Goal: Information Seeking & Learning: Find contact information

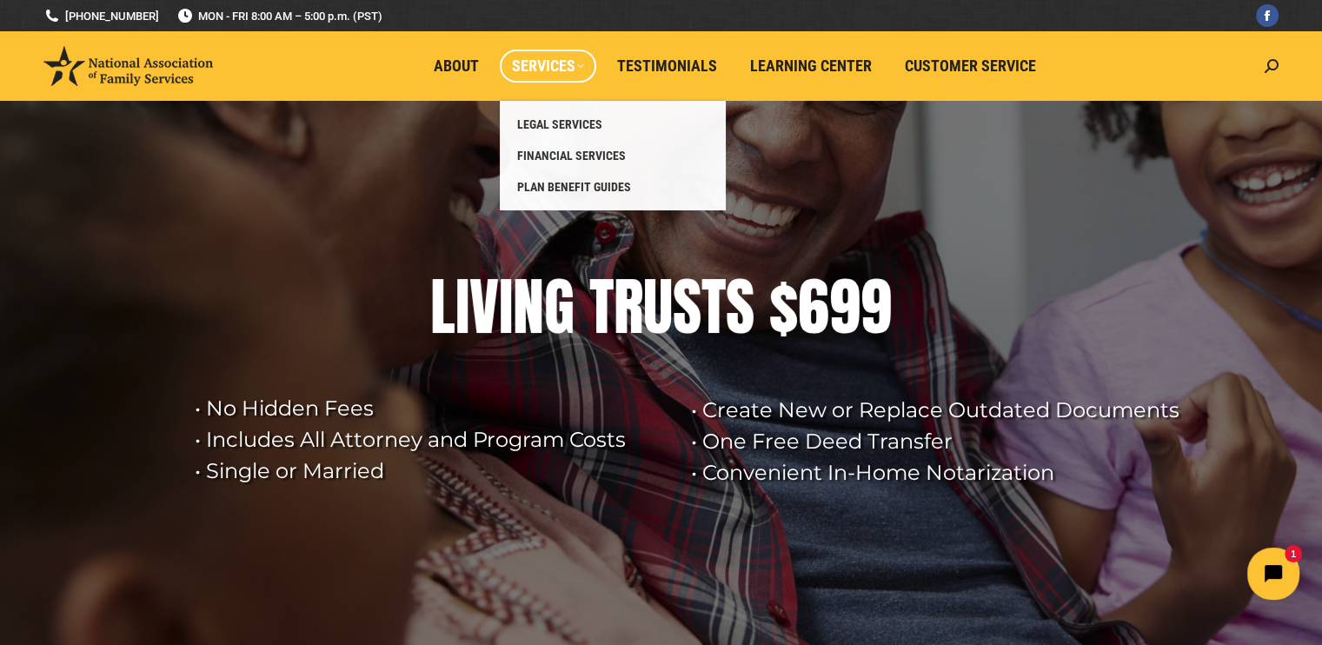
click at [562, 68] on span "Services" at bounding box center [548, 66] width 72 height 19
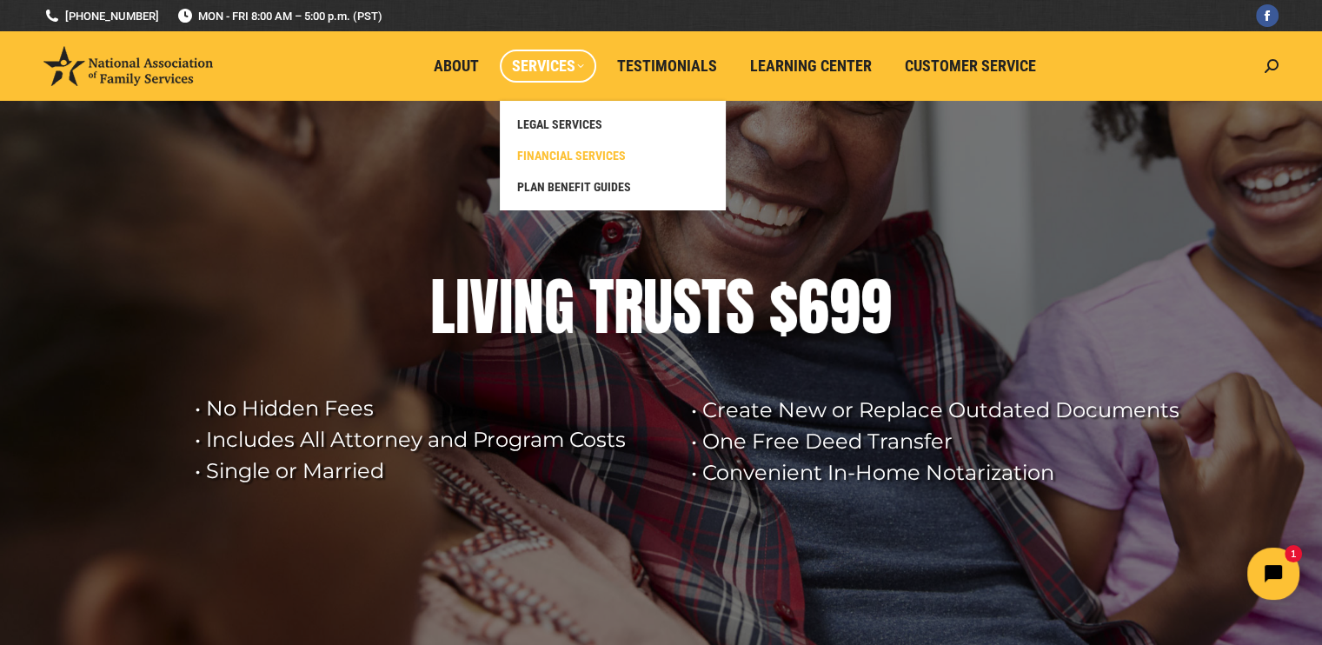
click at [588, 156] on span "FINANCIAL SERVICES" at bounding box center [571, 156] width 109 height 16
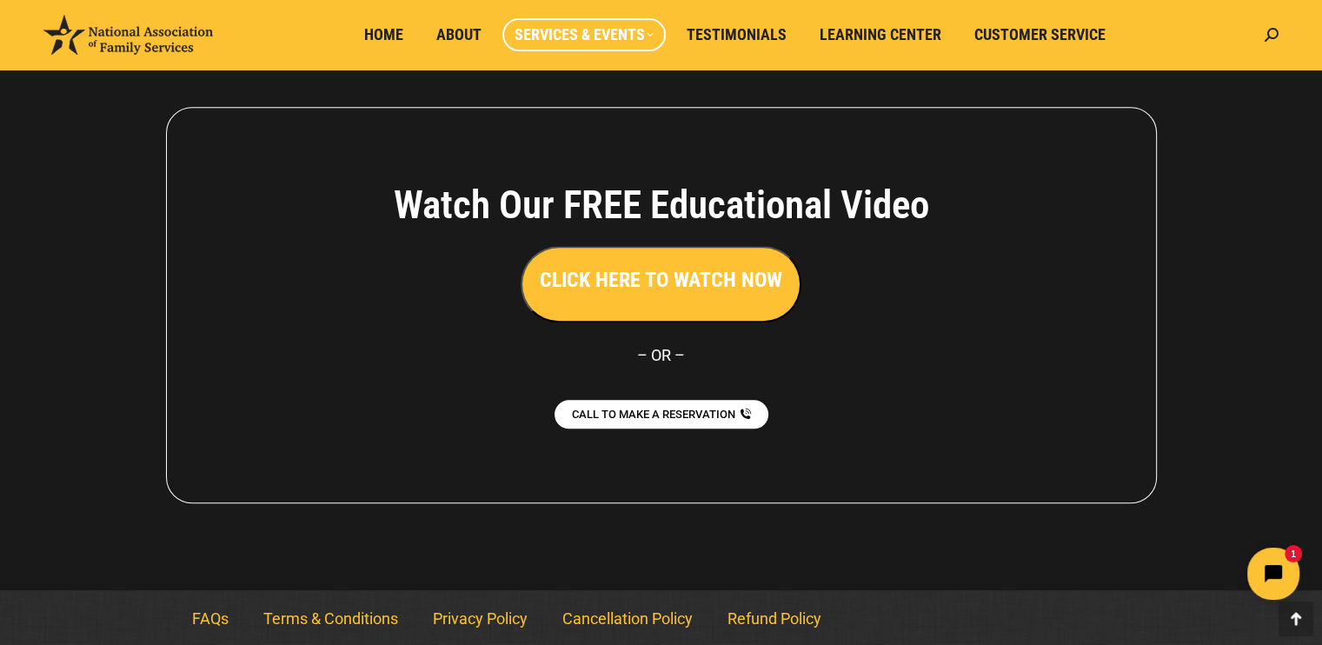
scroll to position [1692, 0]
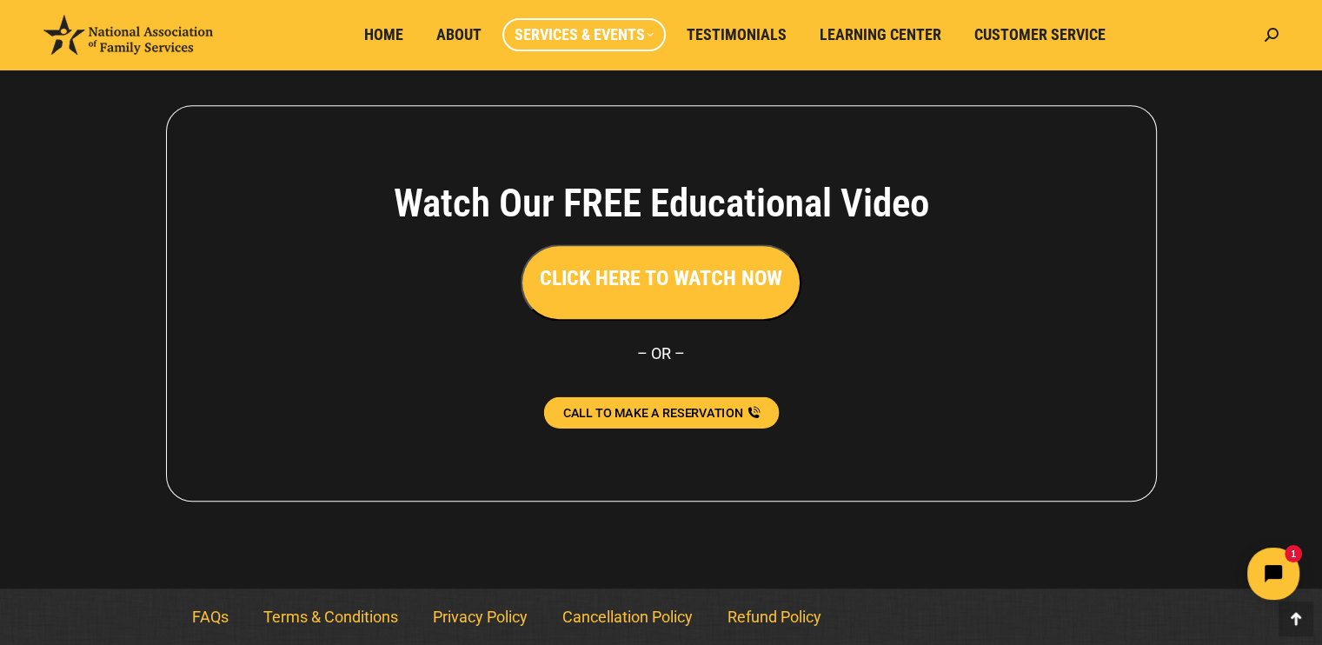
click at [622, 403] on link "CALL TO MAKE A RESERVATION" at bounding box center [661, 412] width 236 height 31
click at [659, 399] on link "CALL TO MAKE A RESERVATION" at bounding box center [661, 412] width 236 height 31
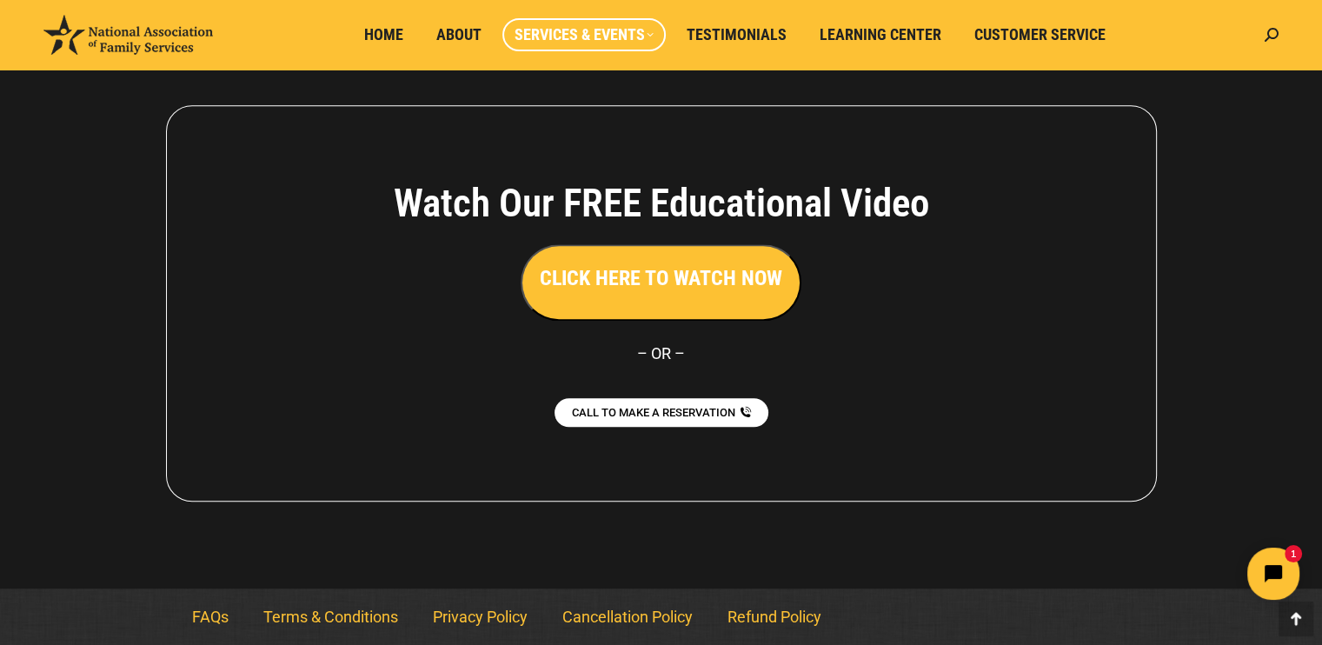
click at [70, 386] on div at bounding box center [661, 303] width 1322 height 570
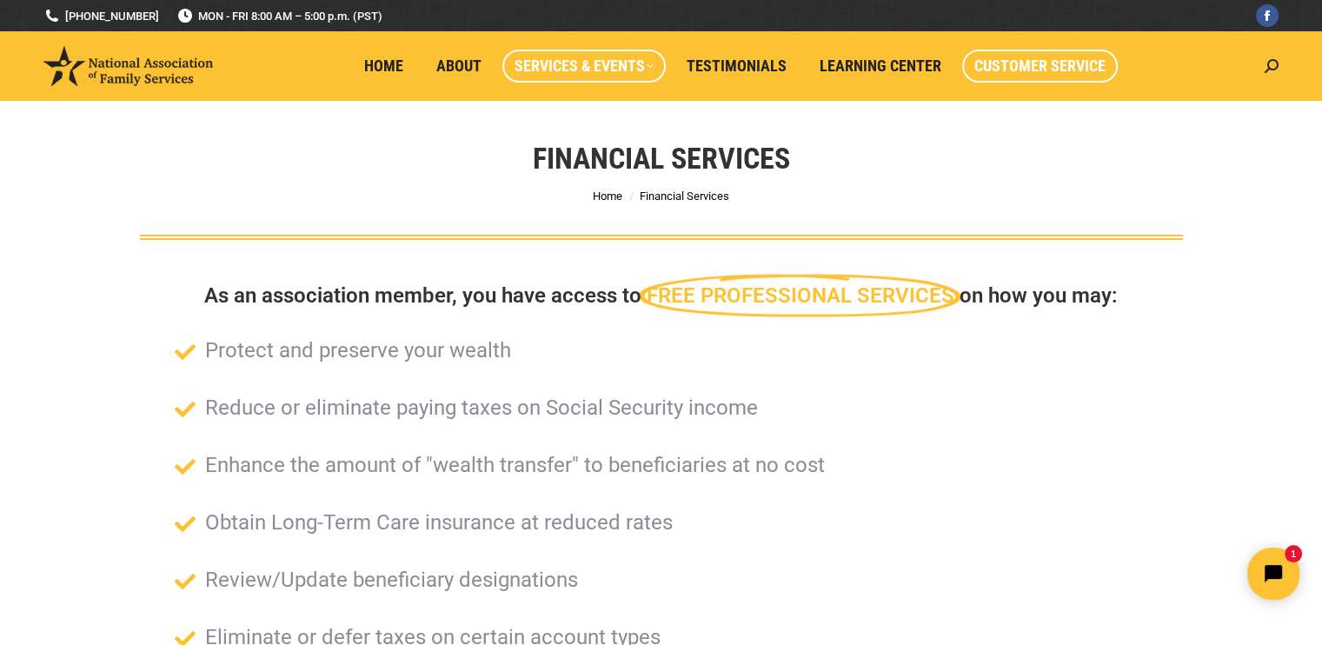
click at [993, 63] on span "Customer Service" at bounding box center [1039, 66] width 131 height 19
